Goal: Transaction & Acquisition: Purchase product/service

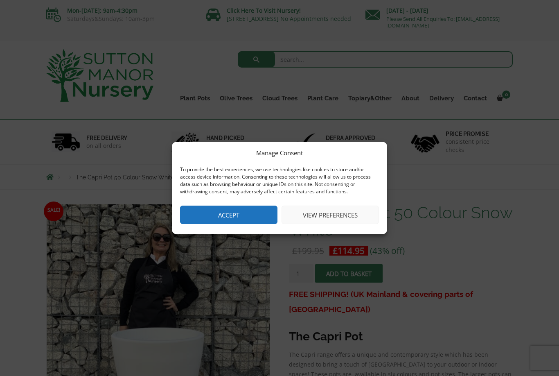
click at [251, 210] on button "Accept" at bounding box center [228, 215] width 97 height 18
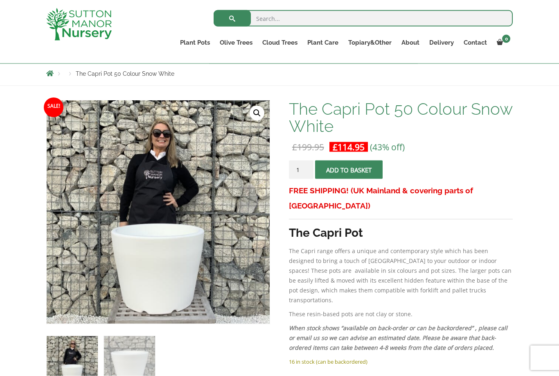
scroll to position [89, 0]
click at [0, 0] on link "Wabi-Sabi" at bounding box center [0, 0] width 0 height 0
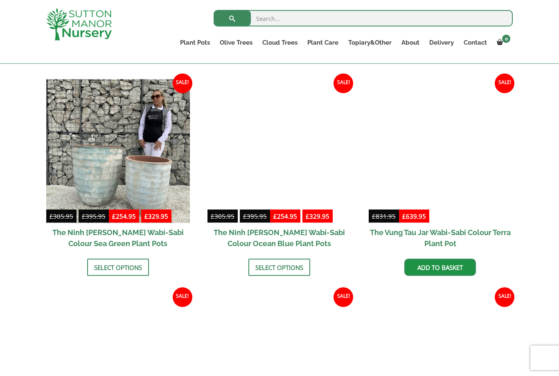
scroll to position [621, 0]
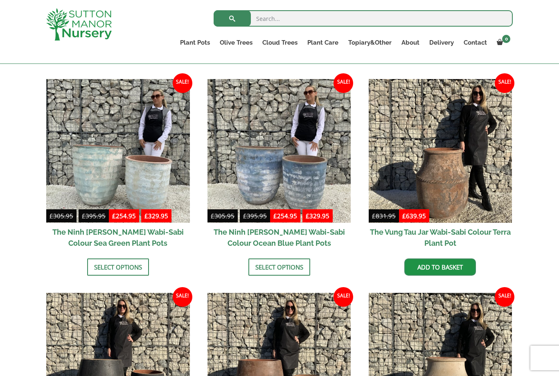
click at [0, 0] on link "Resin Bonded Pots" at bounding box center [0, 0] width 0 height 0
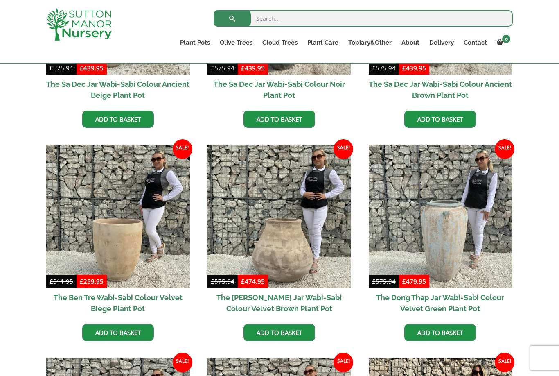
scroll to position [320, 0]
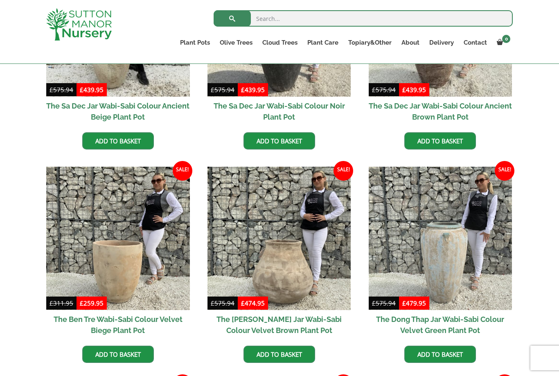
click at [292, 17] on input "search" at bounding box center [363, 18] width 299 height 16
type input "Large plnter"
click at [232, 18] on button "submit" at bounding box center [232, 18] width 37 height 16
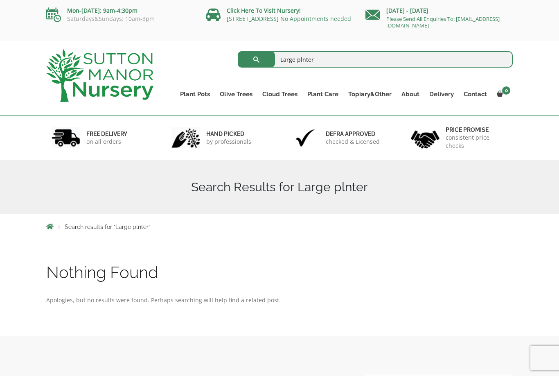
click at [317, 57] on input "Large plnter" at bounding box center [376, 59] width 276 height 16
type input "Large planter"
click at [256, 59] on button "submit" at bounding box center [256, 59] width 37 height 16
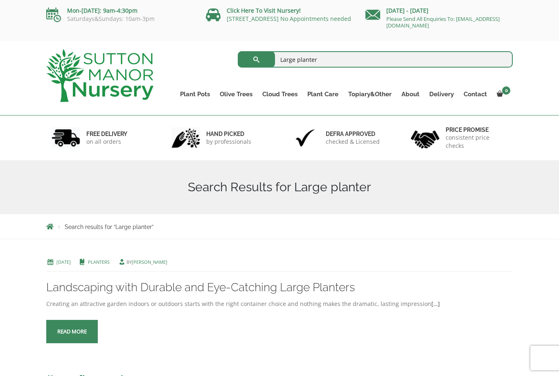
click at [337, 60] on input "Large planter" at bounding box center [376, 59] width 276 height 16
type input "Large pot"
click at [256, 59] on button "submit" at bounding box center [256, 59] width 37 height 16
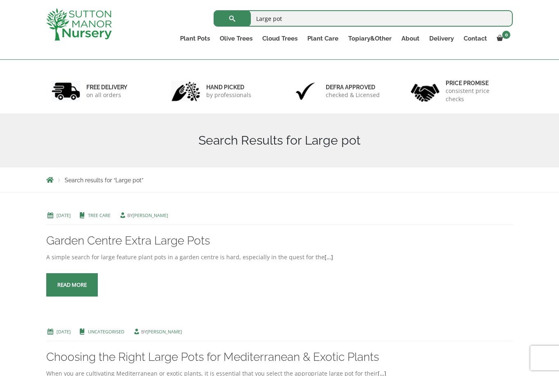
scroll to position [93, 0]
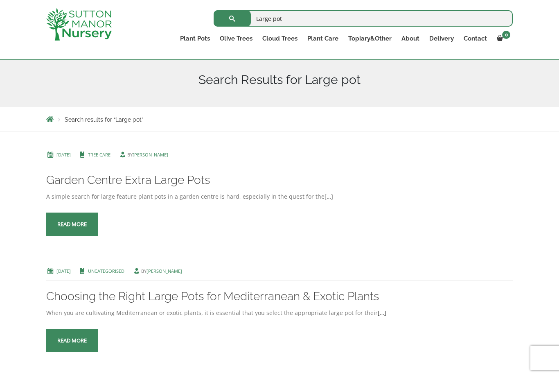
click at [72, 224] on span at bounding box center [72, 224] width 0 height 0
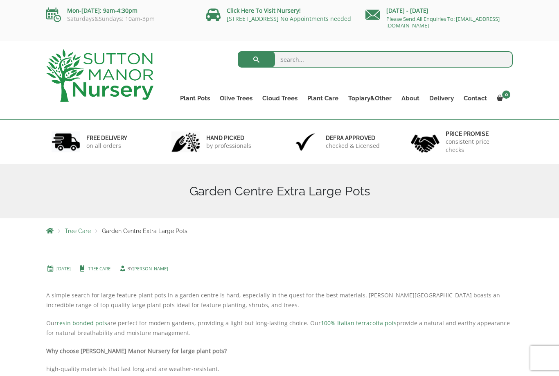
click at [0, 0] on link "Fibre Clay Pots" at bounding box center [0, 0] width 0 height 0
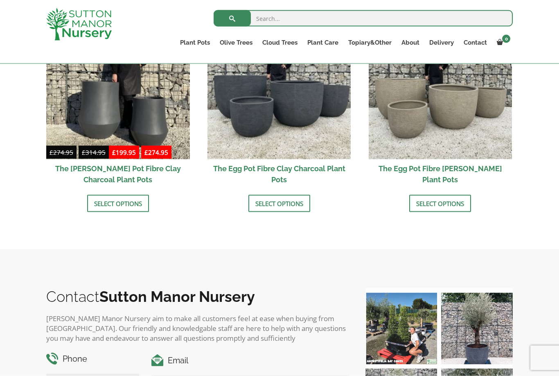
scroll to position [315, 0]
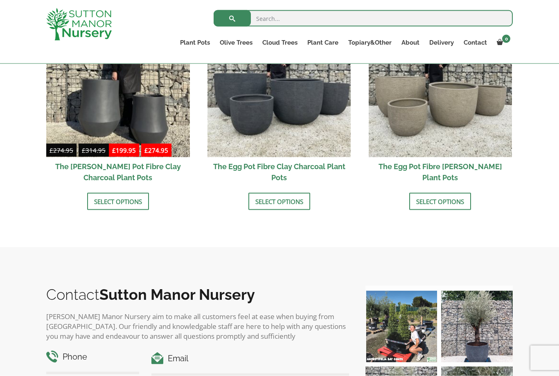
click at [31, 306] on div "Contact Sutton Manor Nursery Sutton Manor Nursery aim to make all customers fee…" at bounding box center [279, 371] width 559 height 249
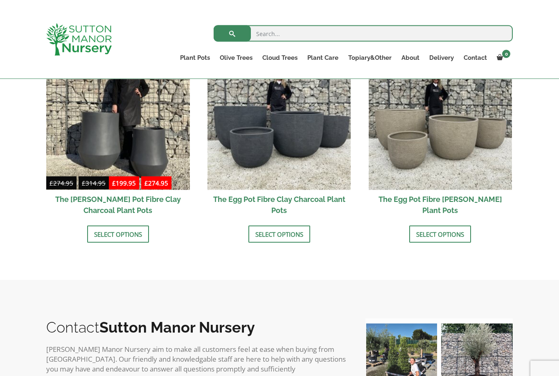
scroll to position [276, 0]
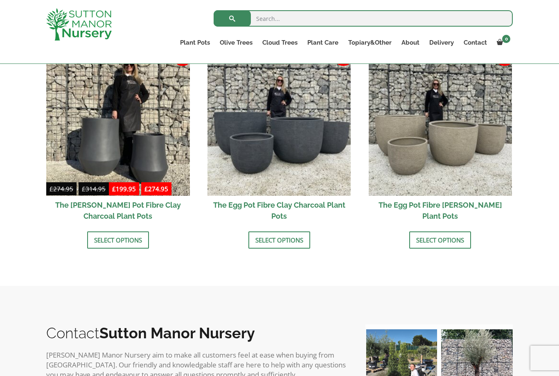
click at [448, 236] on link "Select options" at bounding box center [440, 239] width 62 height 17
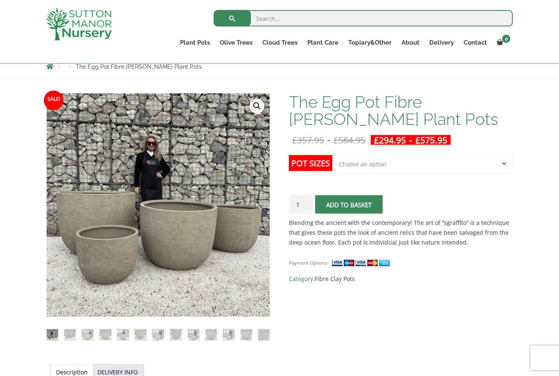
scroll to position [104, 0]
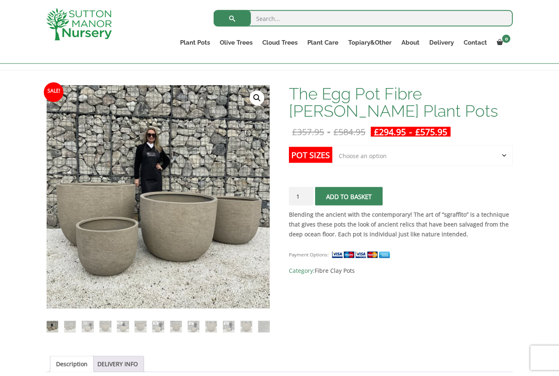
click at [47, 288] on img at bounding box center [251, 290] width 409 height 409
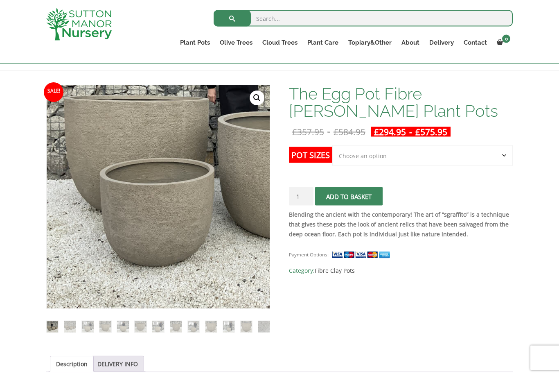
scroll to position [104, 0]
click at [373, 157] on select "Choose an option Click here to buy the 5th To Largest Pot In The Picture Click …" at bounding box center [422, 155] width 181 height 20
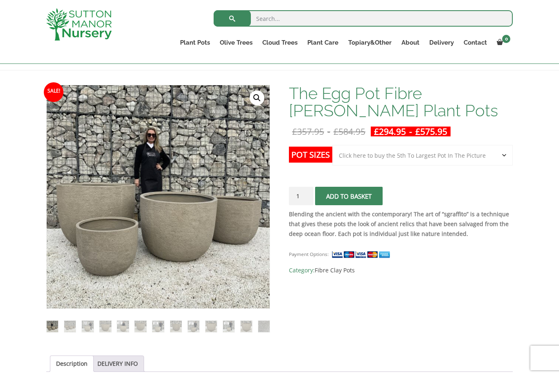
select select "Click here to buy the 5th To Largest Pot In The Picture"
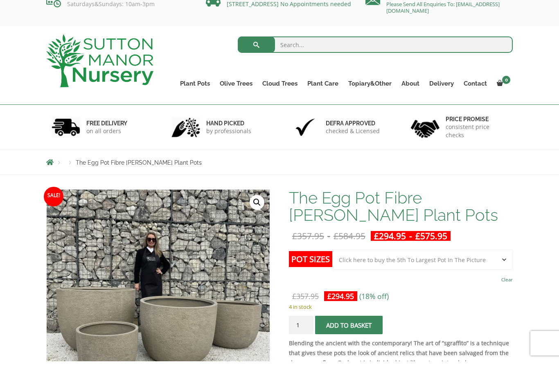
scroll to position [15, 0]
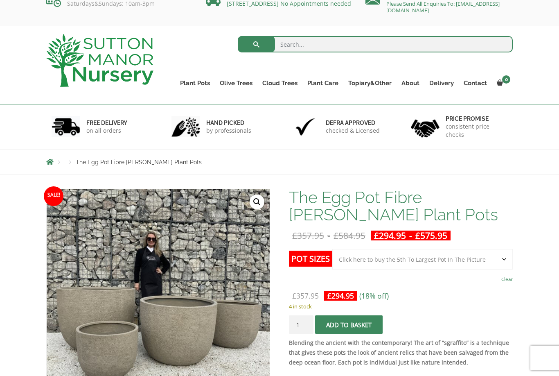
click at [0, 0] on link "Fibre Clay Pots" at bounding box center [0, 0] width 0 height 0
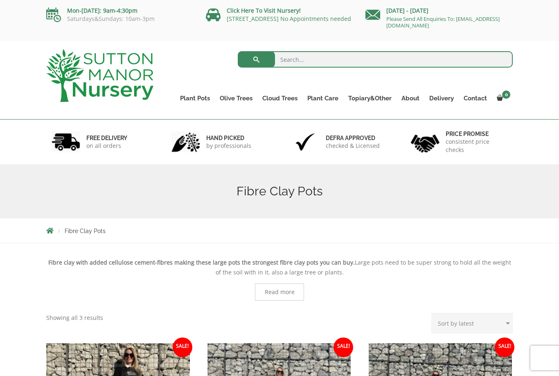
click at [0, 0] on link "Ligustrum Pom Poms" at bounding box center [0, 0] width 0 height 0
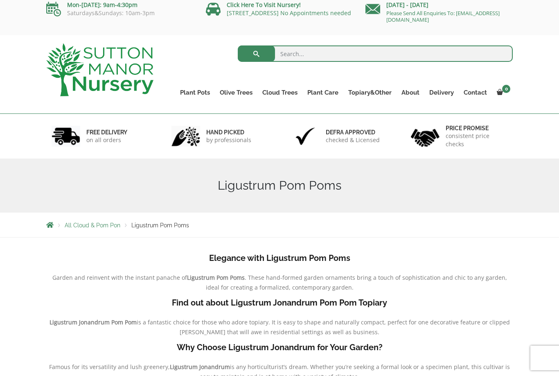
scroll to position [5, 0]
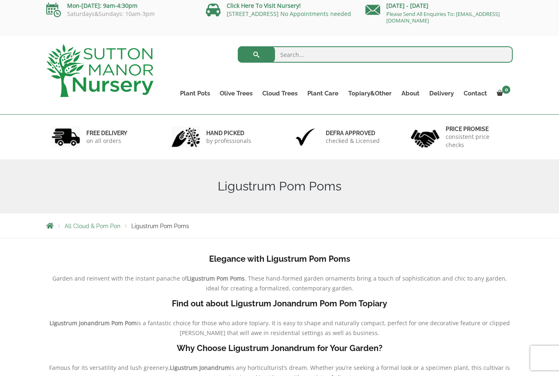
click at [0, 0] on link "Ilex Crenata Cloud Trees" at bounding box center [0, 0] width 0 height 0
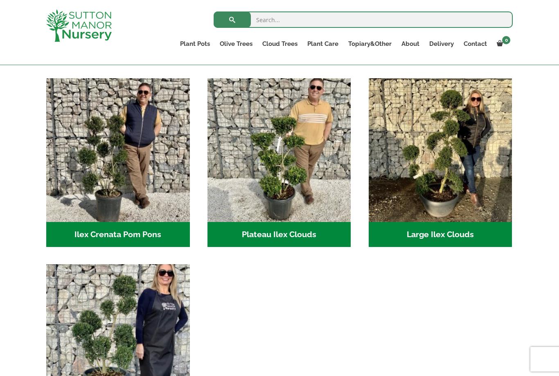
scroll to position [164, 0]
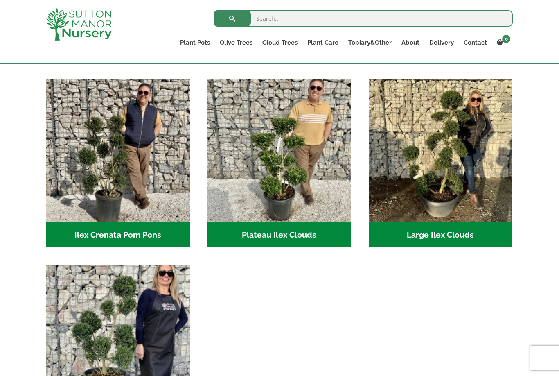
click at [456, 185] on img "Visit product category Large Ilex Clouds" at bounding box center [441, 151] width 144 height 144
